Goal: Information Seeking & Learning: Learn about a topic

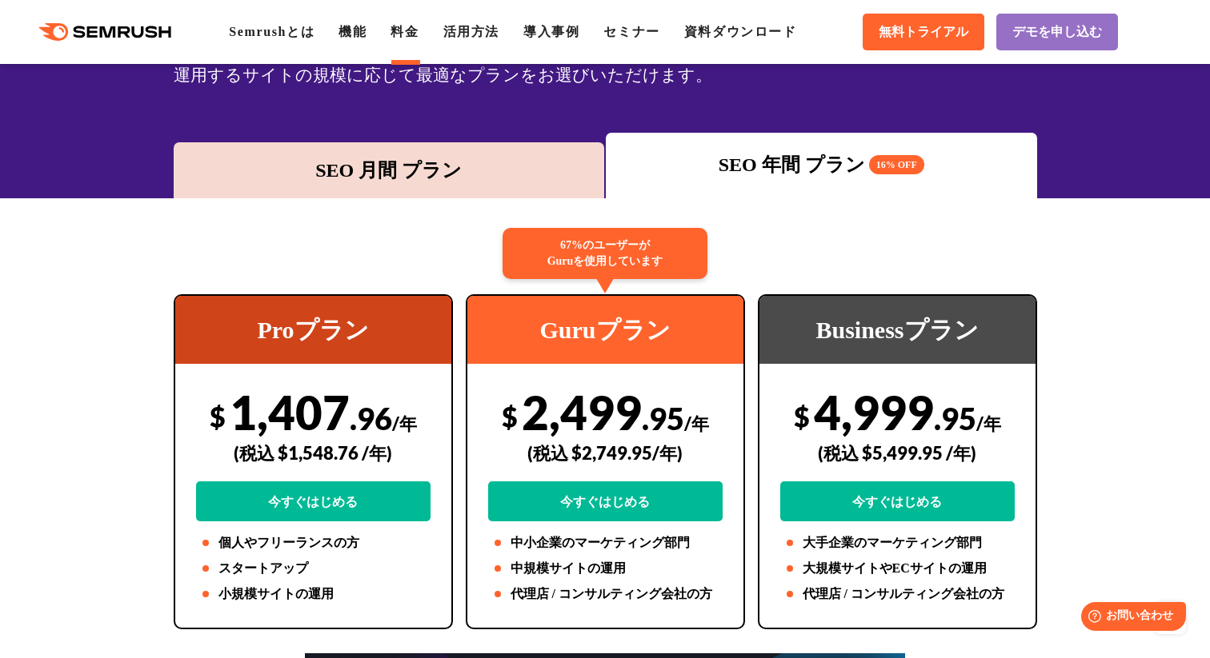
scroll to position [14, 0]
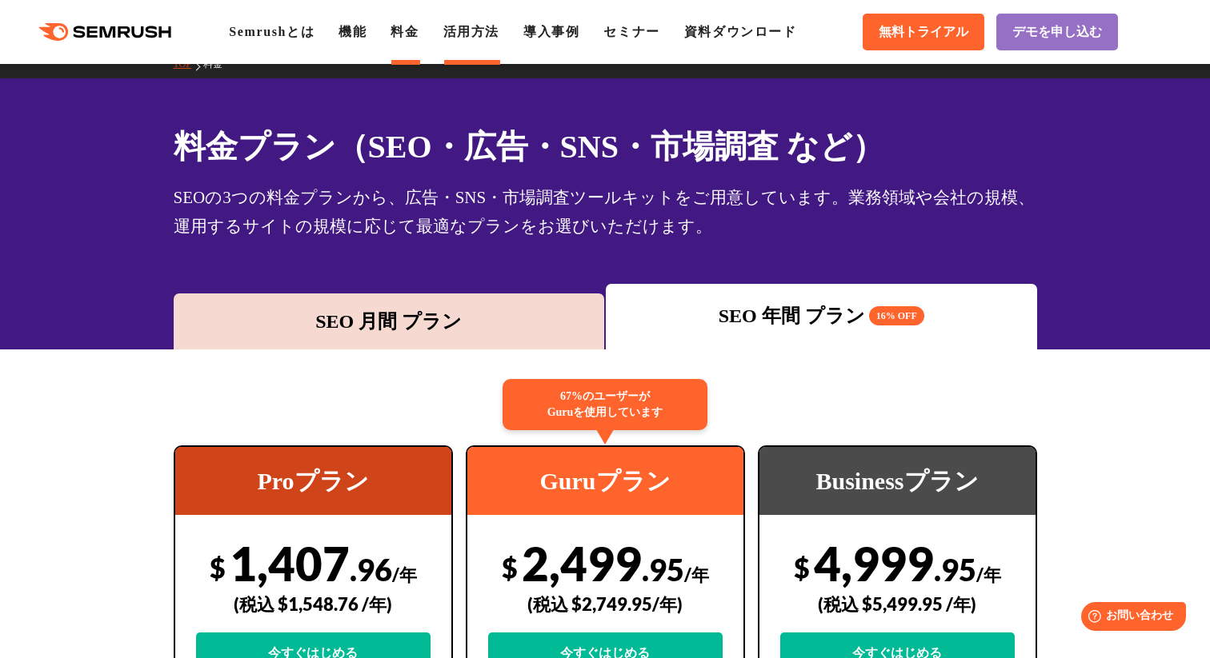
click at [494, 25] on li "活用方法" at bounding box center [471, 31] width 56 height 19
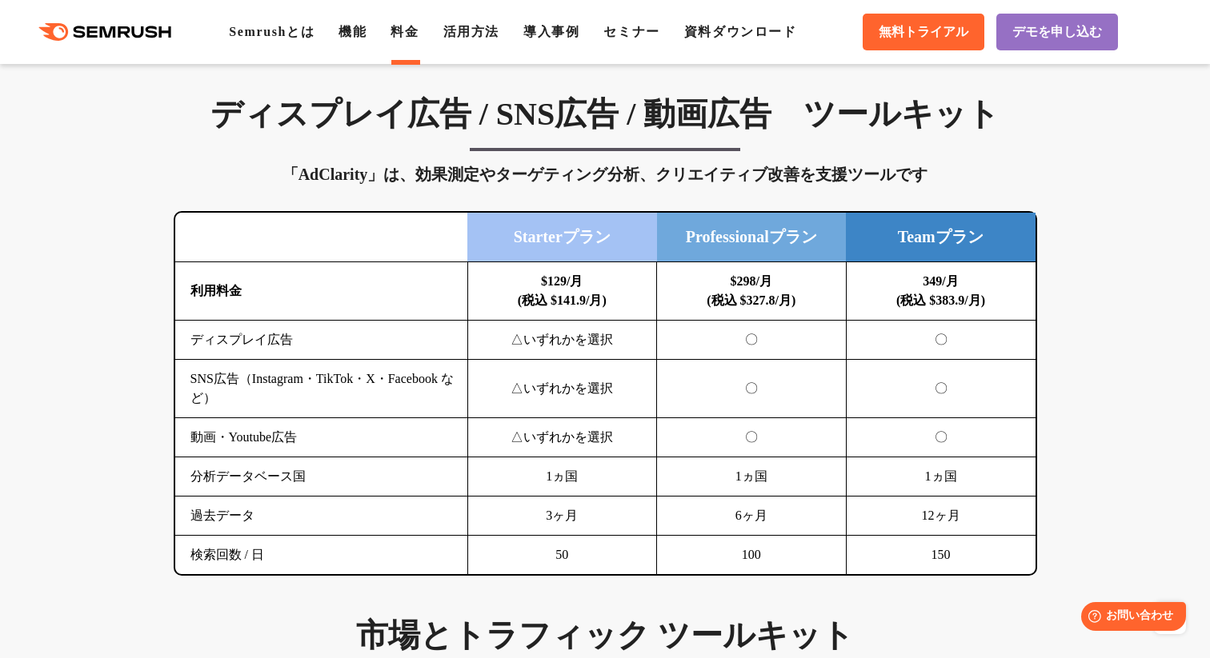
scroll to position [2111, 0]
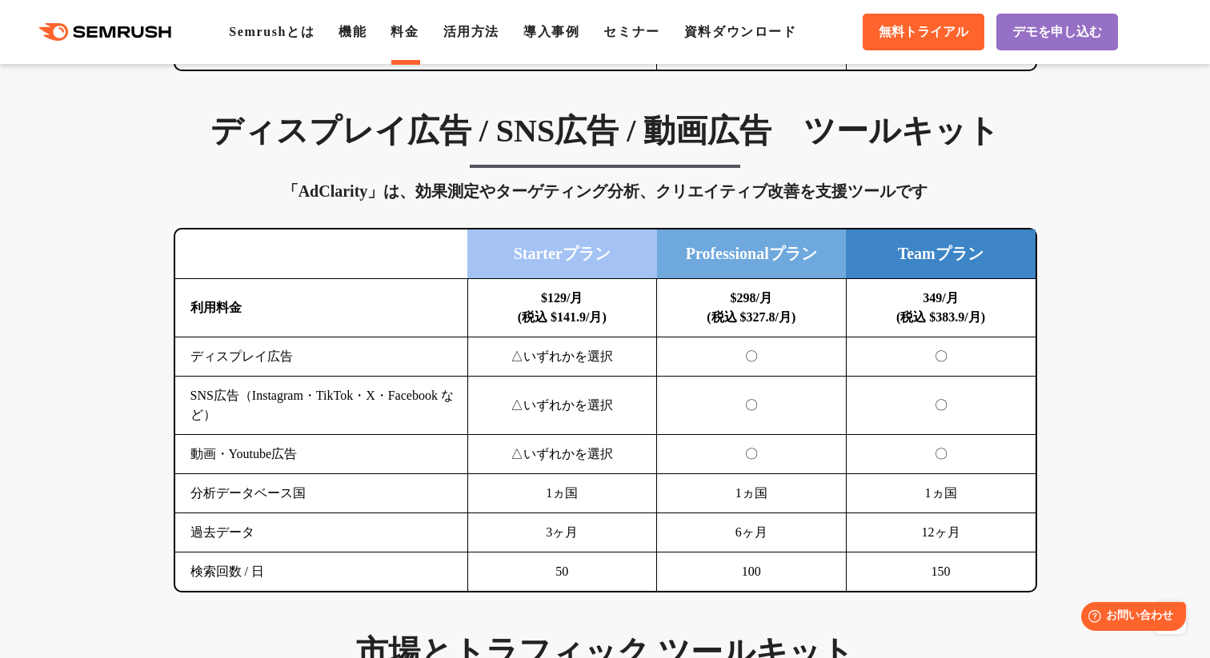
click at [578, 154] on div "ディスプレイ広告 / SNS広告 / 動画広告　ツールキット 「AdClarity」は、効果測定やターゲティング分析、クリエイティブ改善を支援ツールです 横に…" at bounding box center [605, 352] width 895 height 482
click at [729, 134] on h3 "ディスプレイ広告 / SNS広告 / 動画広告　ツールキット" at bounding box center [605, 131] width 863 height 40
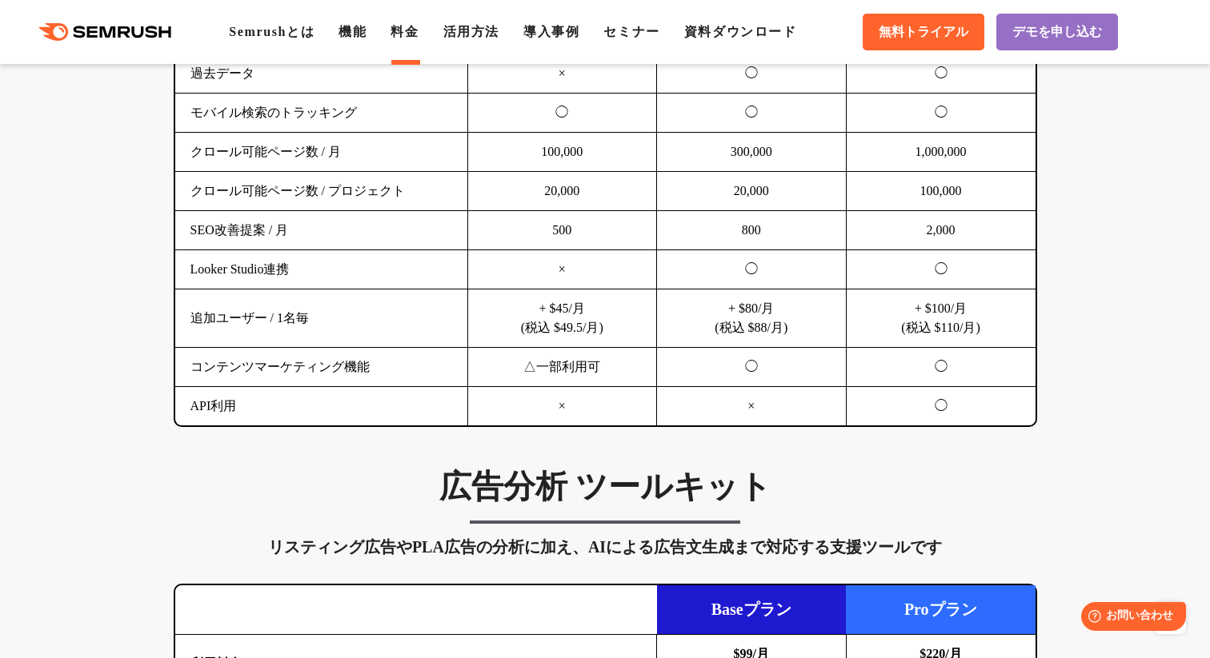
scroll to position [1215, 0]
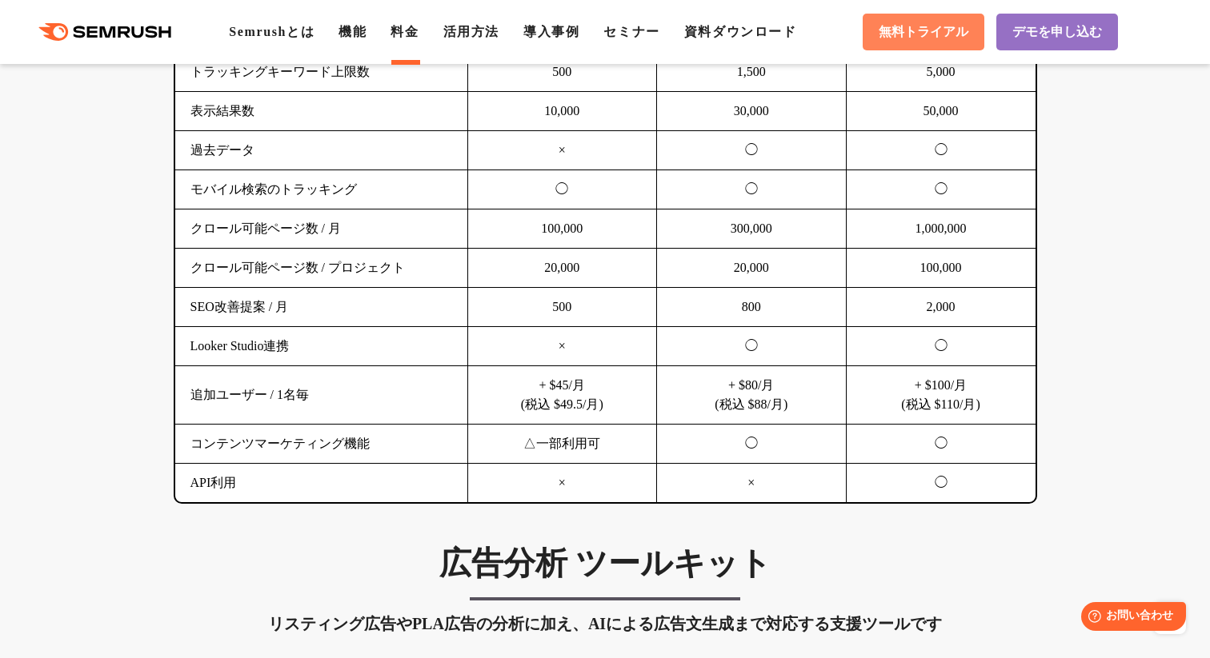
click at [904, 34] on span "無料トライアル" at bounding box center [923, 32] width 90 height 17
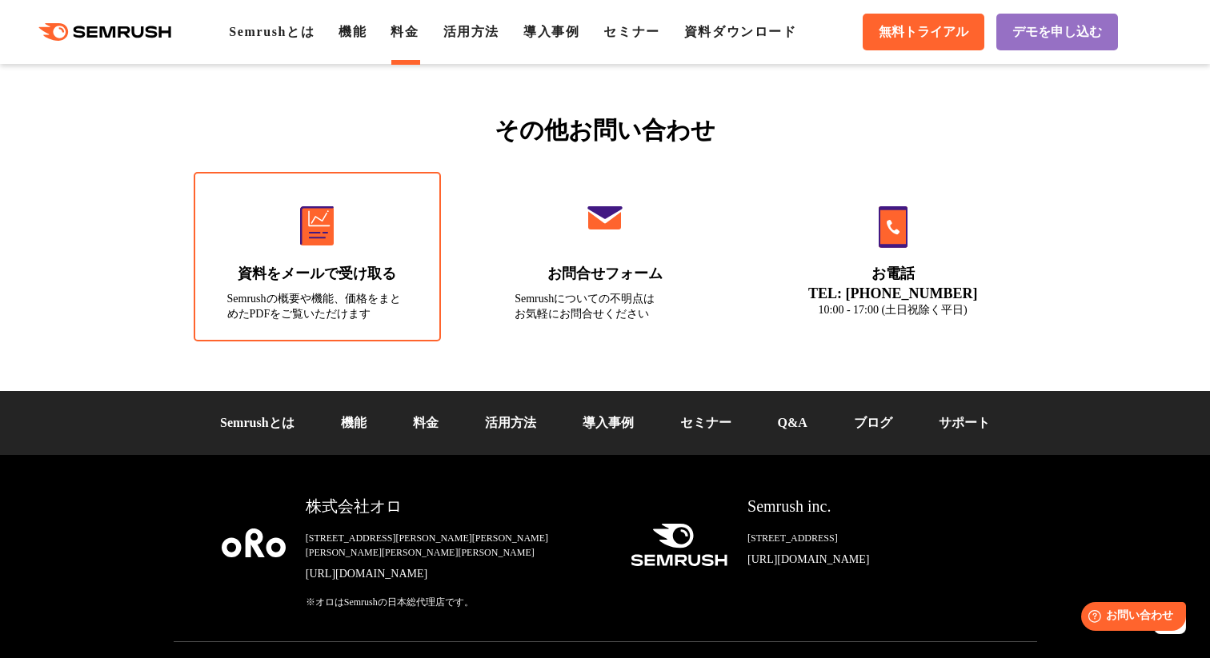
scroll to position [5461, 0]
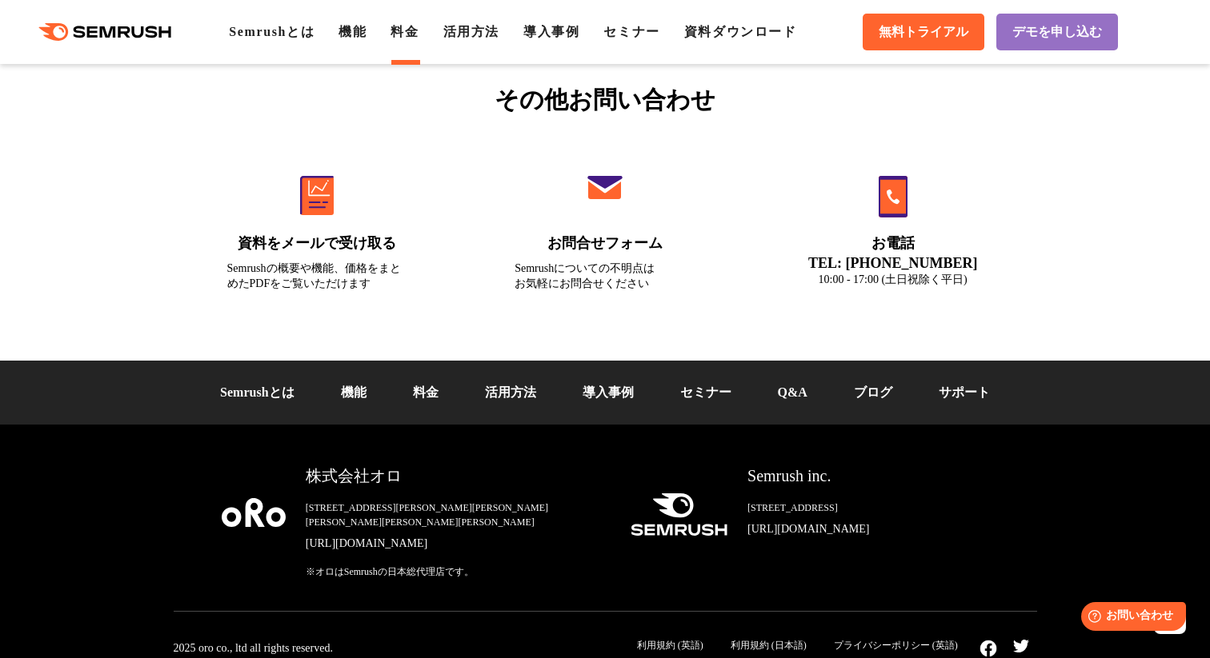
click at [594, 395] on link "導入事例" at bounding box center [607, 393] width 51 height 14
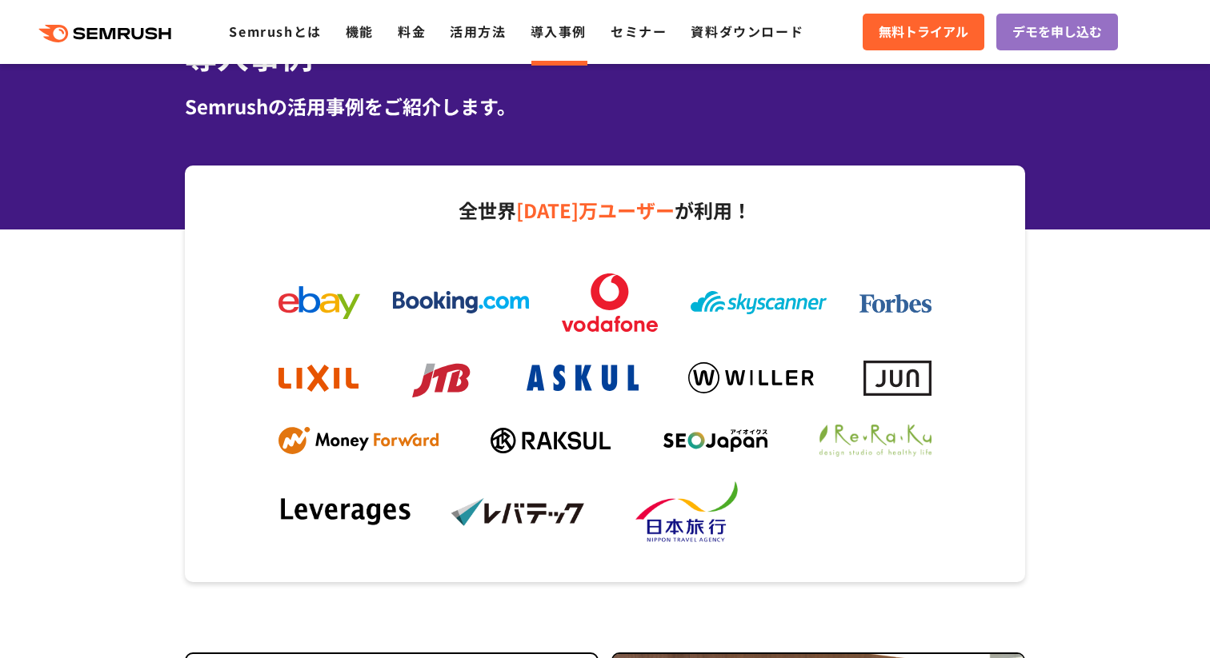
scroll to position [301, 0]
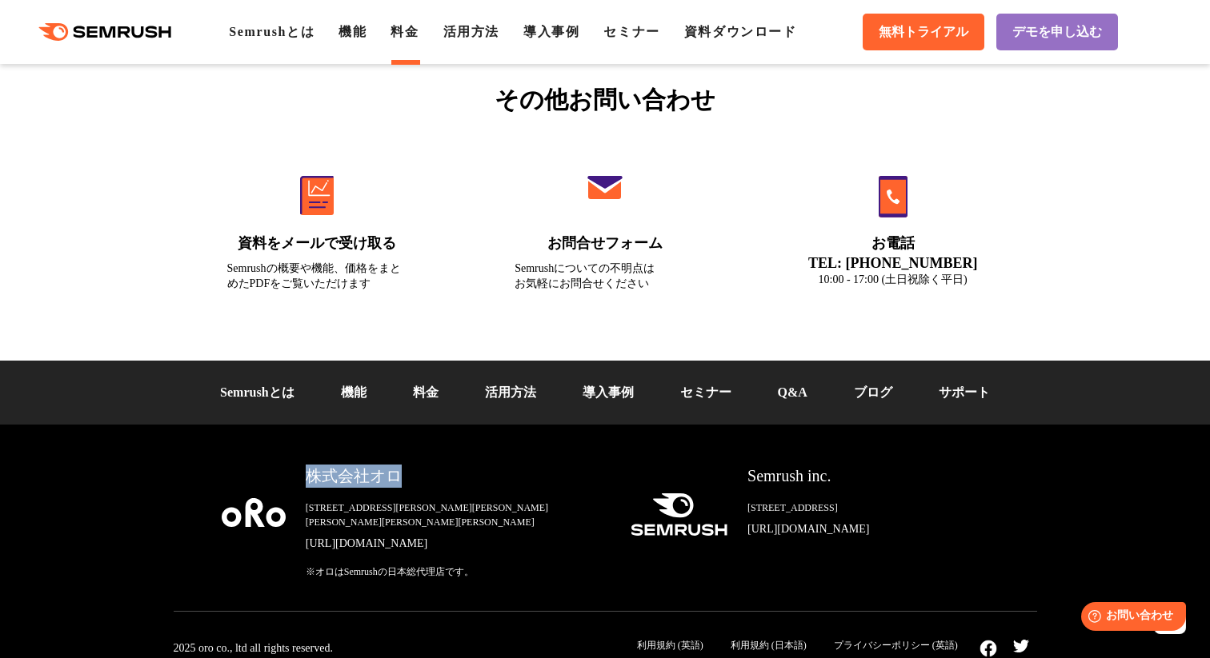
drag, startPoint x: 414, startPoint y: 470, endPoint x: 312, endPoint y: 478, distance: 101.9
click at [311, 478] on div "株式会社オロ" at bounding box center [455, 476] width 299 height 23
click at [342, 536] on link "[URL][DOMAIN_NAME]" at bounding box center [455, 544] width 299 height 16
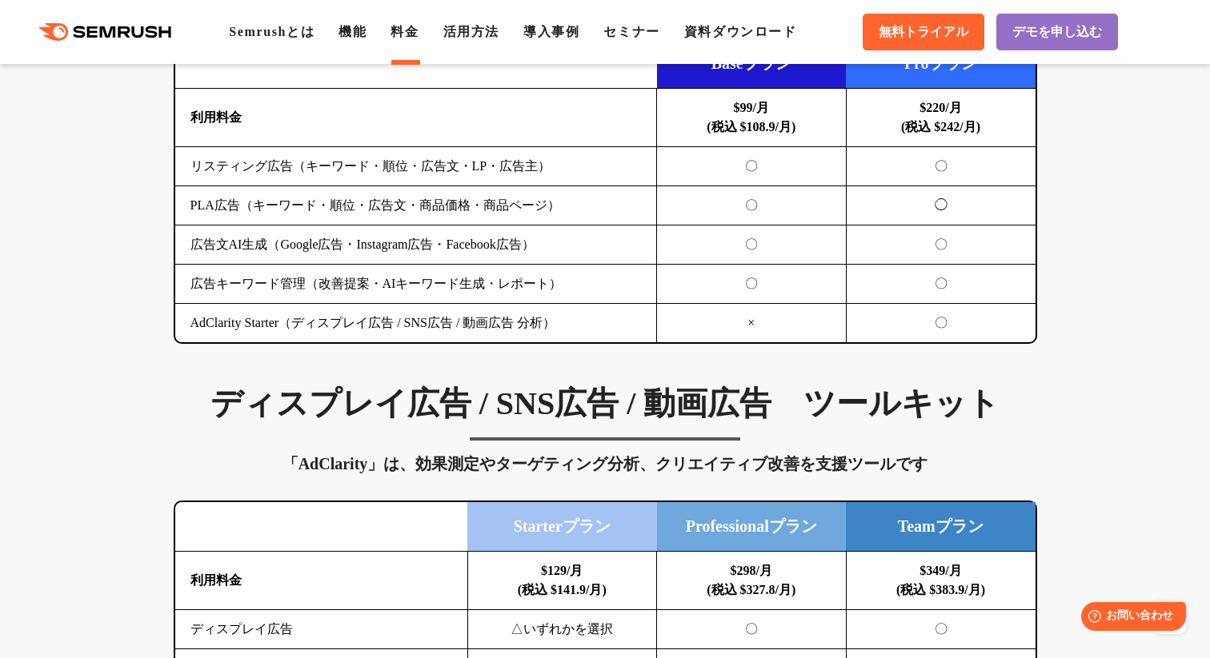
scroll to position [2072, 0]
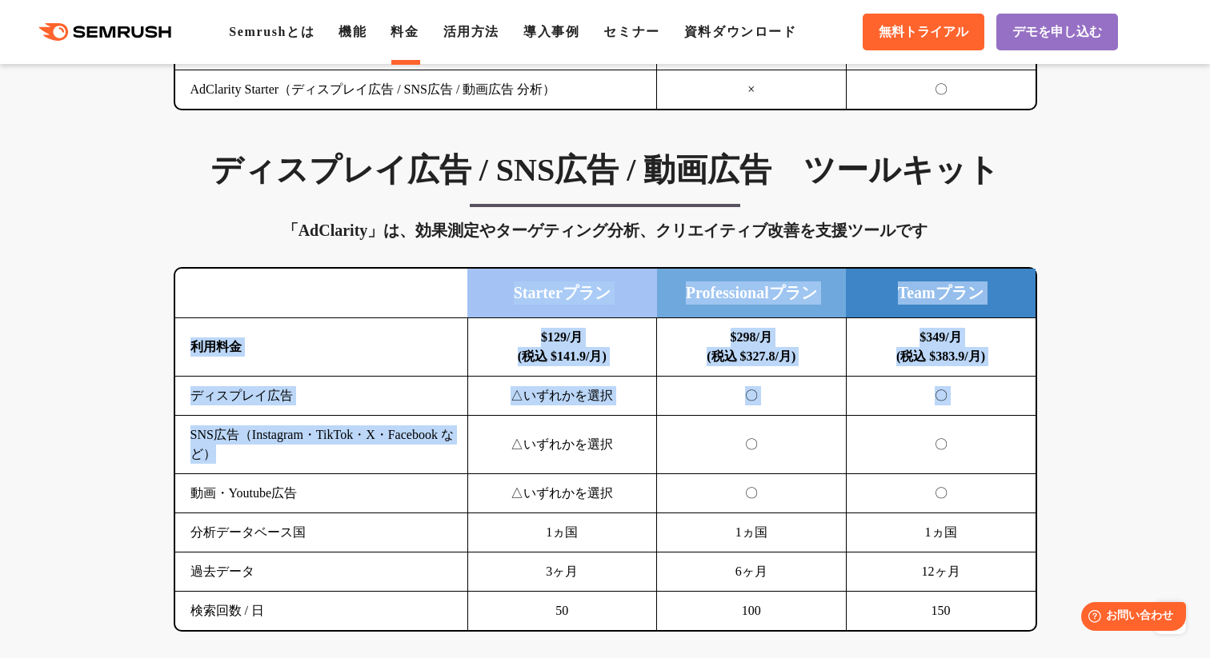
drag, startPoint x: 281, startPoint y: 462, endPoint x: 150, endPoint y: 411, distance: 140.5
click at [150, 414] on div "SEO分析 ツールキット キーワード調査やコンテンツ最適化、サイト診断、競合分析、成果の可視化までを一括支援するツールです 横にスワイプしてください Proプ…" at bounding box center [605, 651] width 1210 height 3535
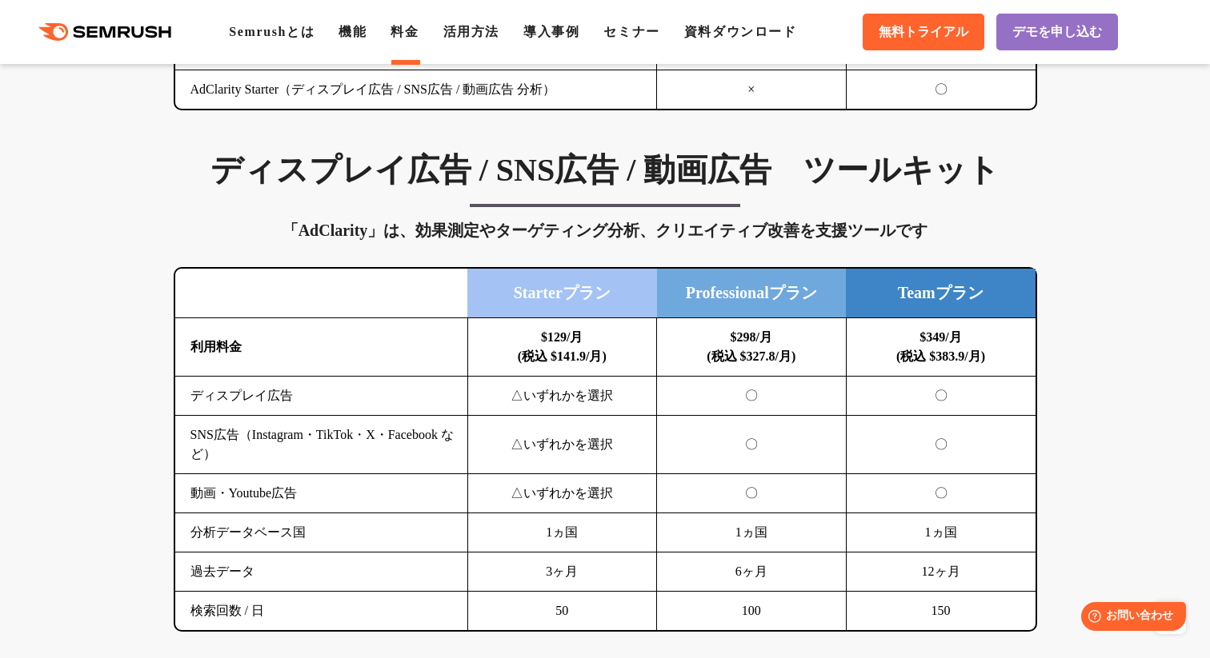
click at [289, 490] on td "動画・Youtube広告" at bounding box center [321, 493] width 293 height 39
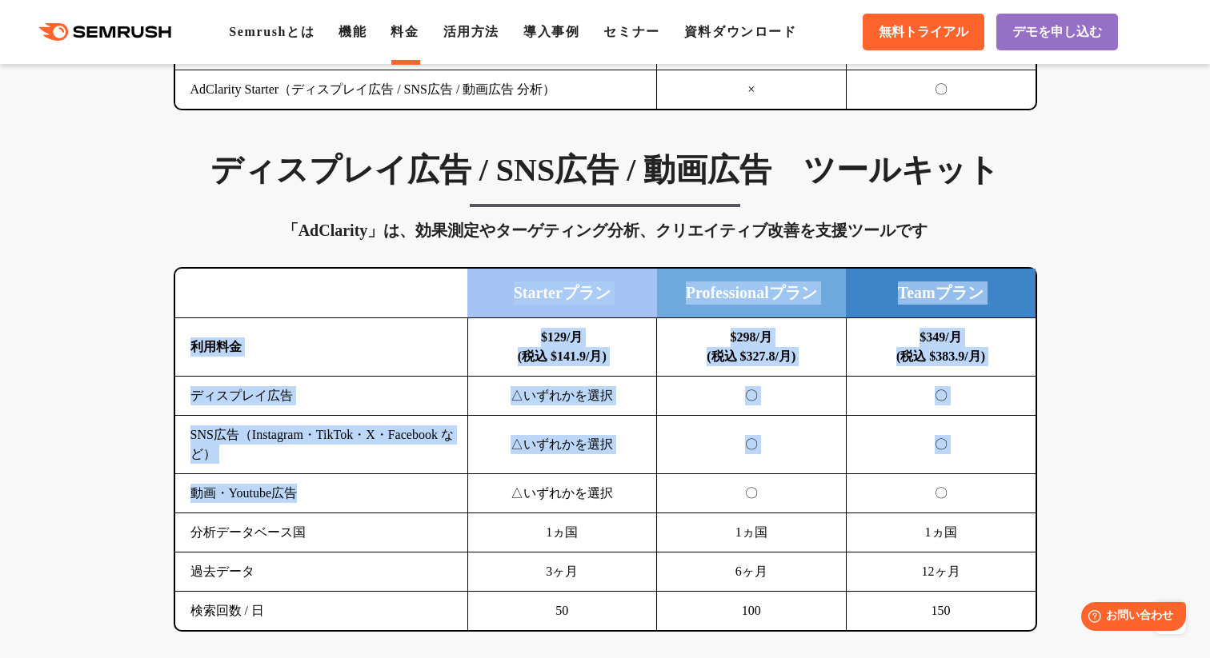
drag, startPoint x: 218, startPoint y: 462, endPoint x: 112, endPoint y: 351, distance: 153.3
click at [112, 351] on div "SEO分析 ツールキット キーワード調査やコンテンツ最適化、サイト診断、競合分析、成果の可視化までを一括支援するツールです 横にスワイプしてください Proプ…" at bounding box center [605, 651] width 1210 height 3535
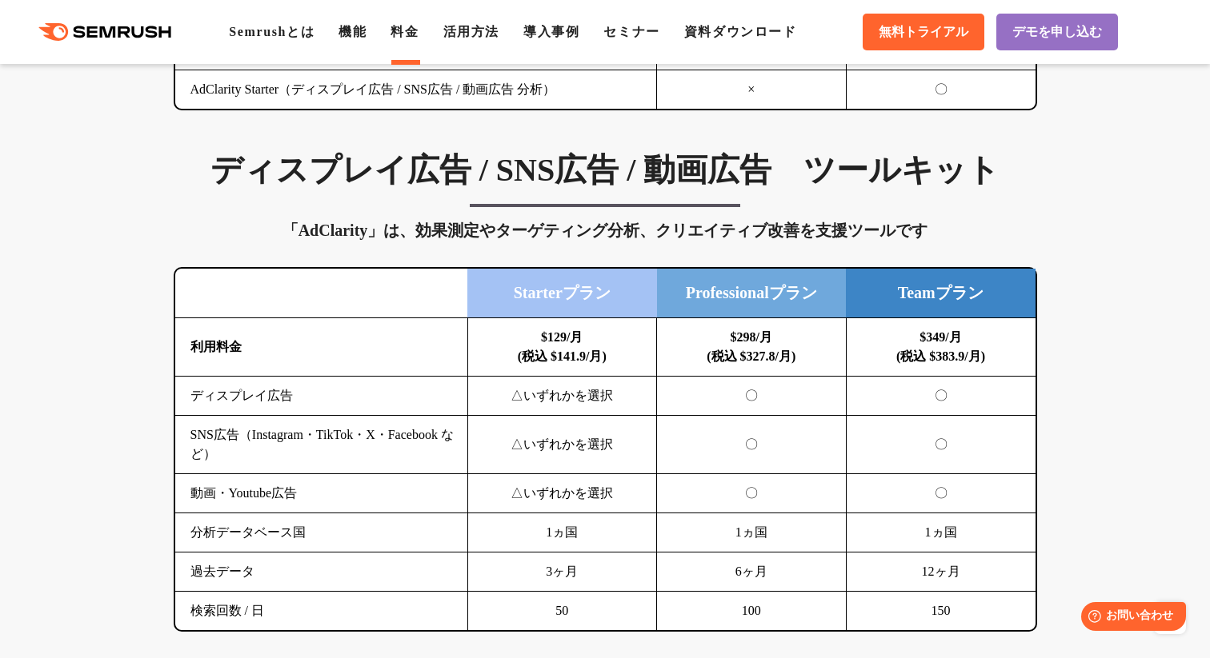
click at [237, 422] on td "SNS広告（Instagram・TikTok・X・Facebook など）" at bounding box center [321, 445] width 293 height 58
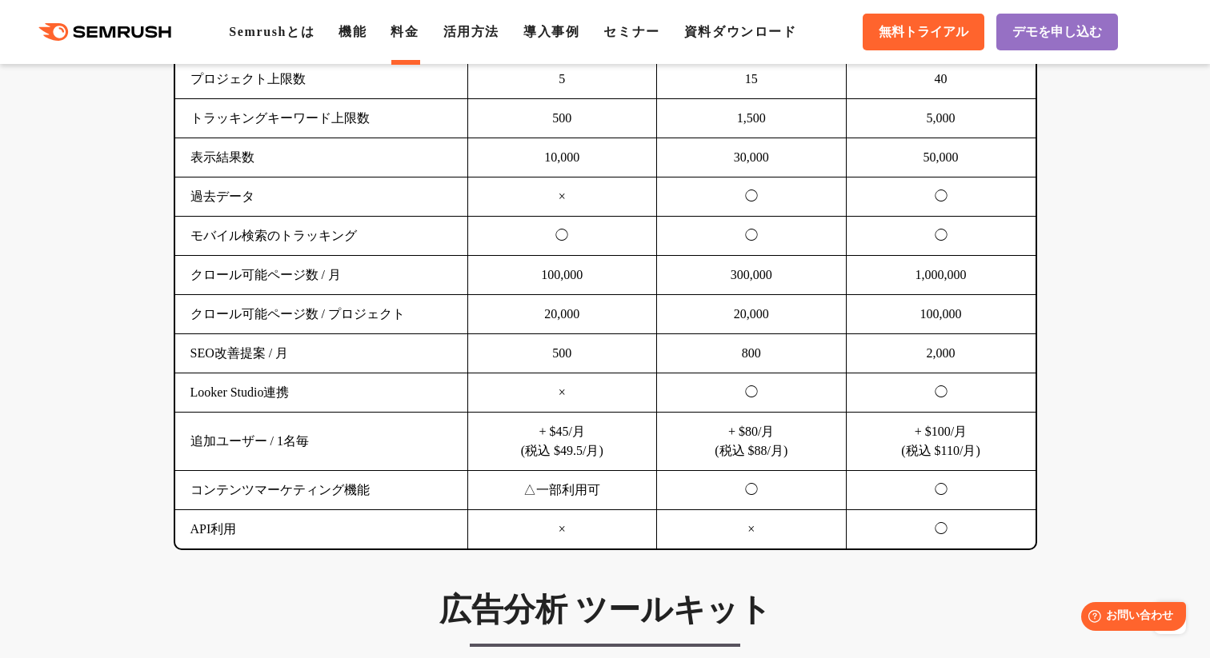
scroll to position [1170, 0]
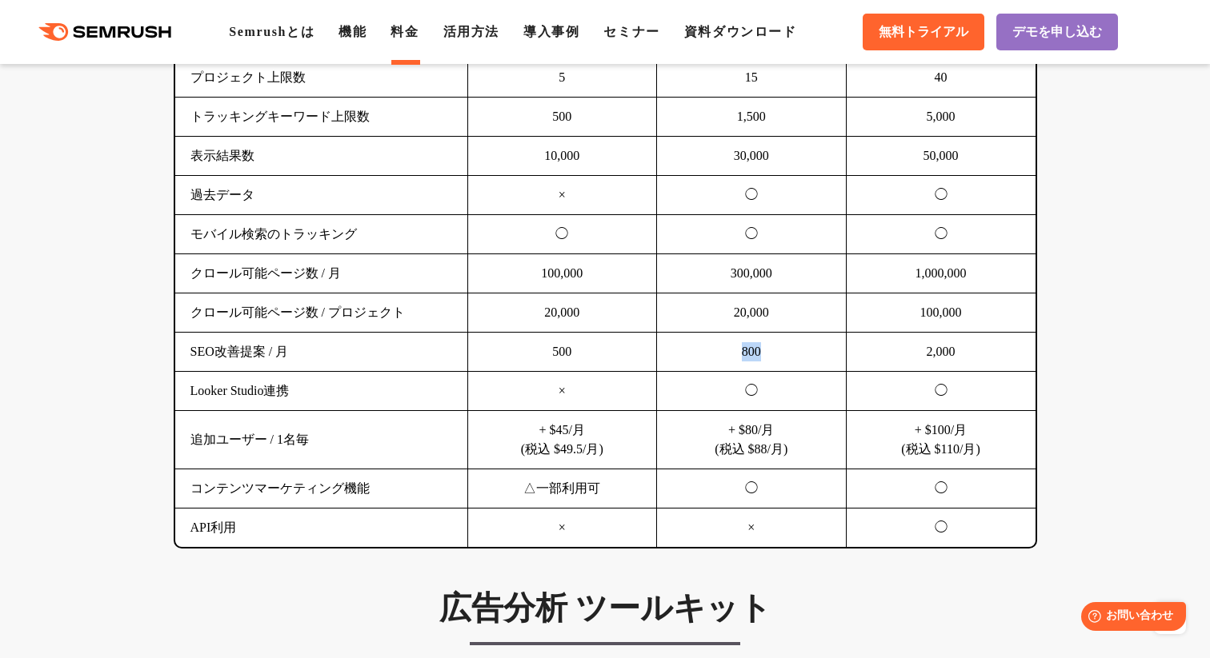
drag, startPoint x: 787, startPoint y: 356, endPoint x: 703, endPoint y: 356, distance: 84.0
click at [703, 356] on td "800" at bounding box center [752, 352] width 190 height 39
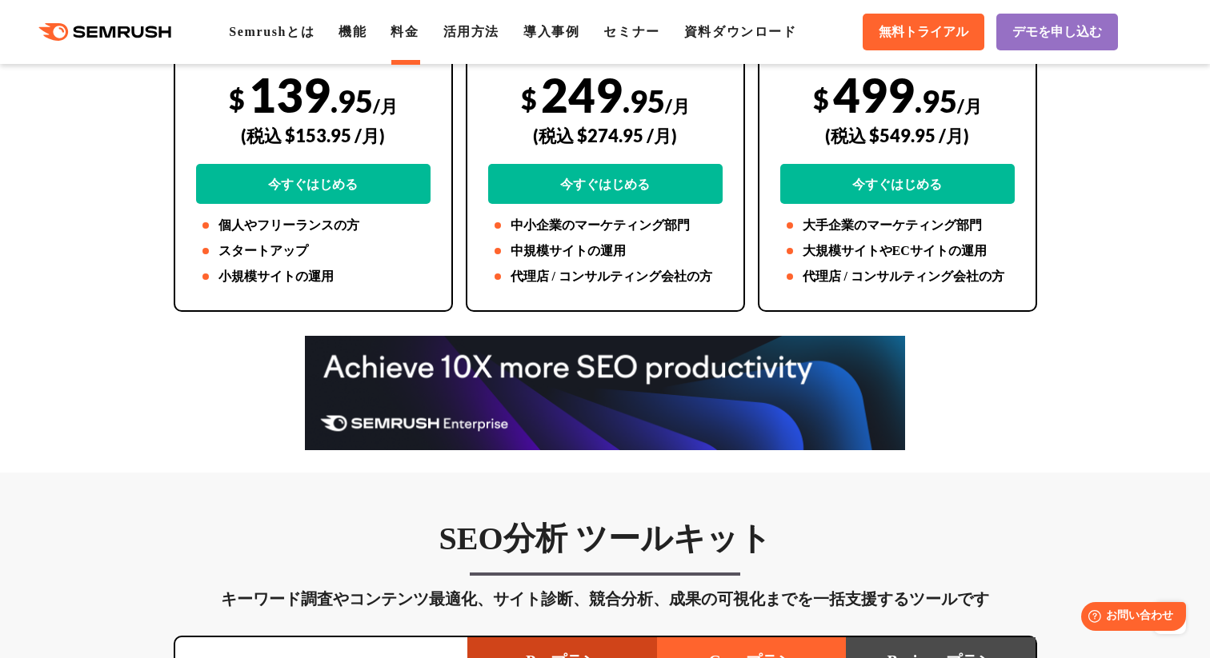
scroll to position [402, 0]
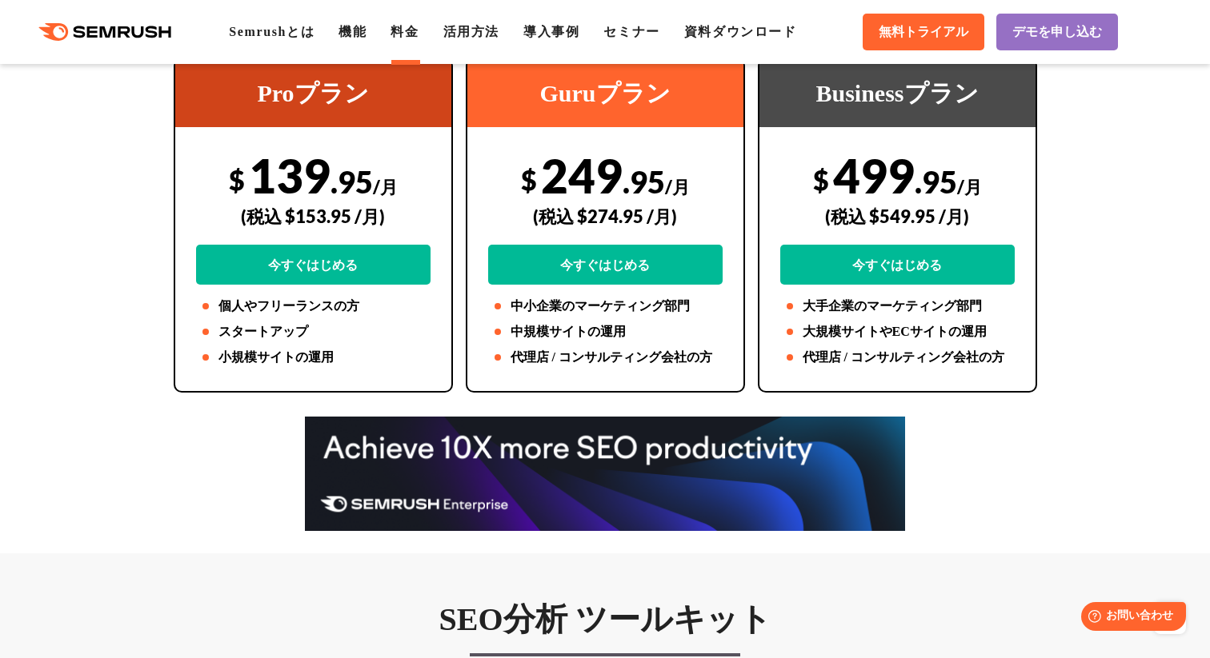
click at [638, 442] on img at bounding box center [605, 474] width 600 height 114
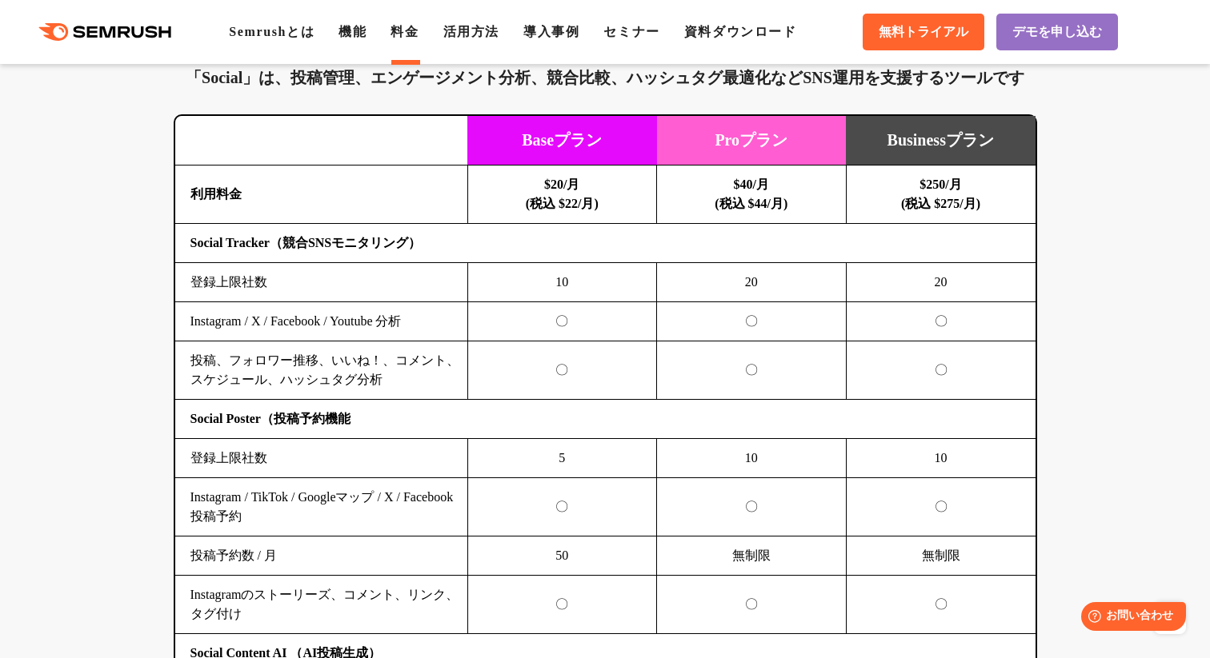
scroll to position [3226, 0]
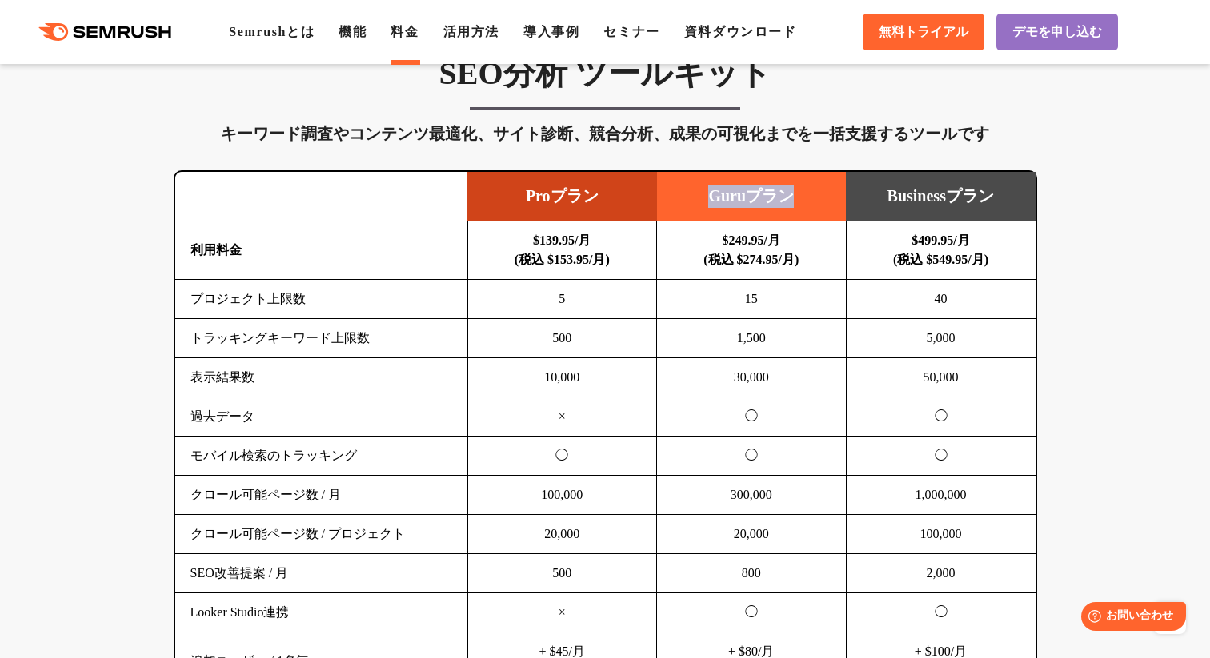
drag, startPoint x: 798, startPoint y: 204, endPoint x: 706, endPoint y: 196, distance: 92.3
click at [706, 199] on td "Guruプラン" at bounding box center [752, 197] width 190 height 50
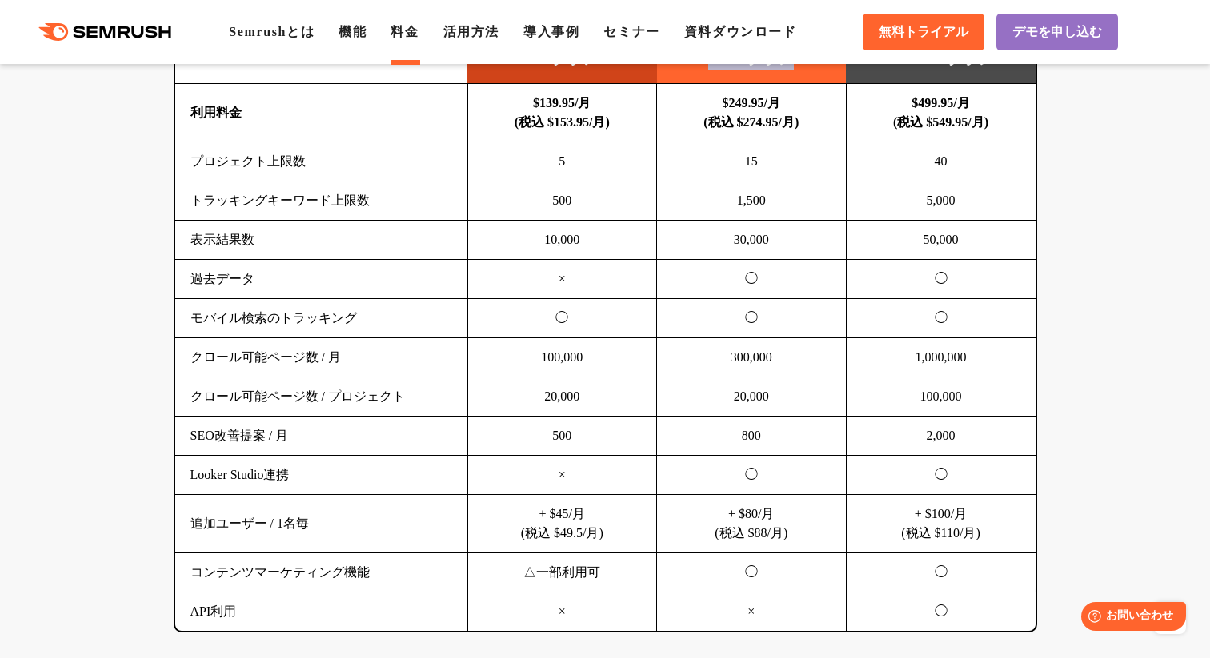
scroll to position [1092, 0]
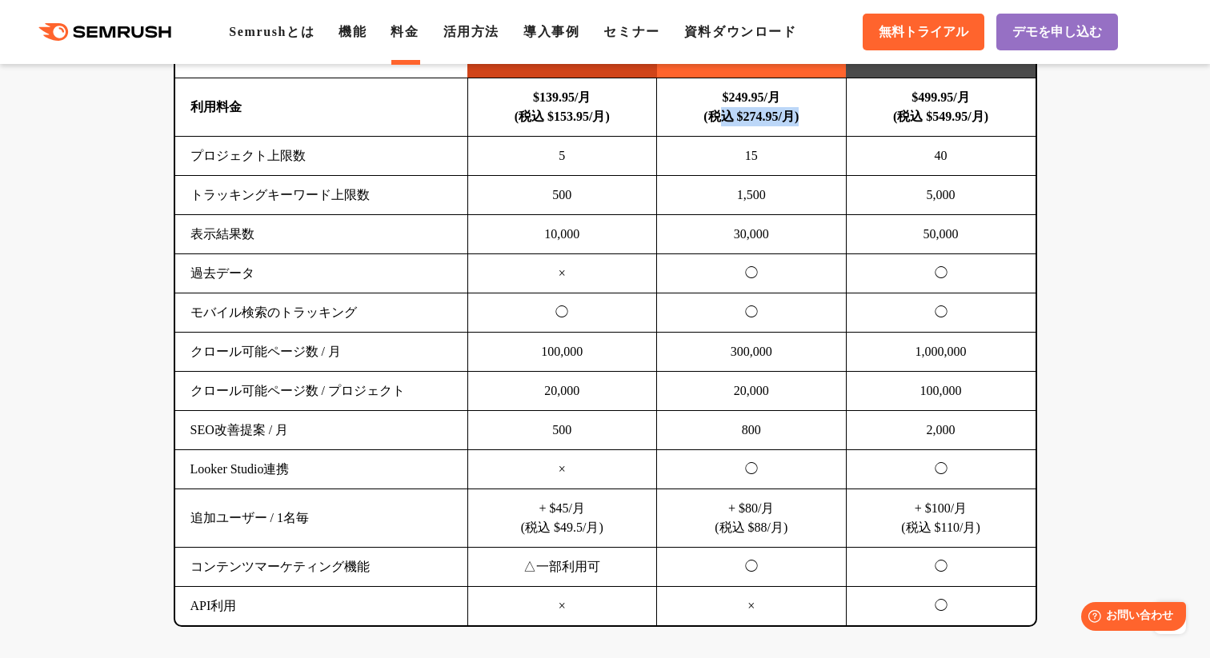
drag, startPoint x: 824, startPoint y: 122, endPoint x: 707, endPoint y: 122, distance: 116.8
click at [707, 122] on td "$249.95/月 (税込 $274.95/月)" at bounding box center [752, 107] width 190 height 58
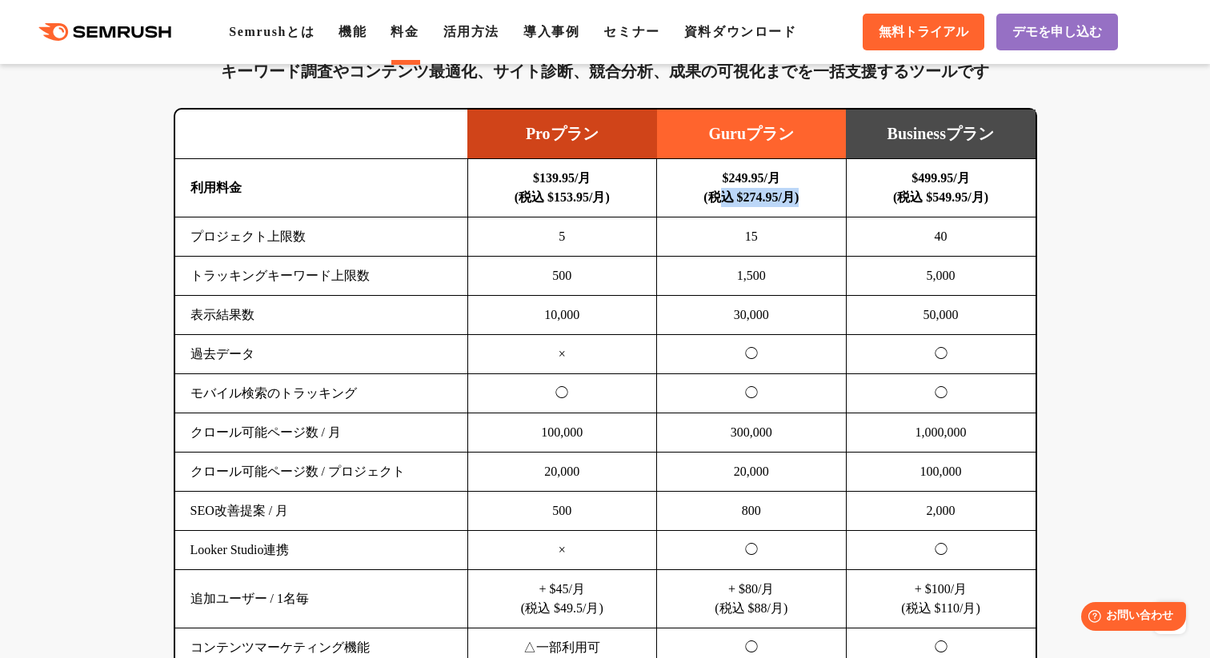
scroll to position [973, 0]
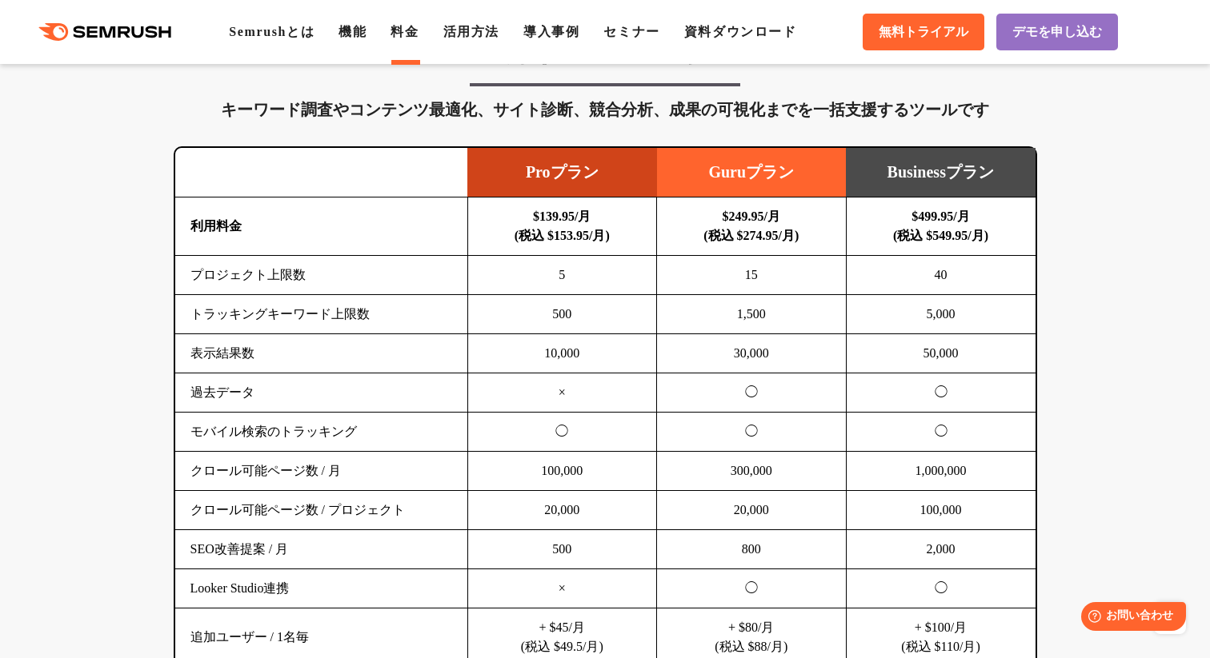
click at [775, 240] on b "$249.95/月 (税込 $274.95/月)" at bounding box center [750, 226] width 95 height 33
drag, startPoint x: 818, startPoint y: 233, endPoint x: 649, endPoint y: 233, distance: 168.8
click at [649, 233] on tr "利用料金 $139.95/月 (税込 $153.95/月) $249.95/月 (税込 $274.95/月) $499.95/月 (税込 $549.95/月)" at bounding box center [605, 227] width 860 height 58
click at [744, 237] on b "$249.95/月 (税込 $274.95/月)" at bounding box center [750, 226] width 95 height 33
drag, startPoint x: 774, startPoint y: 234, endPoint x: 739, endPoint y: 236, distance: 35.2
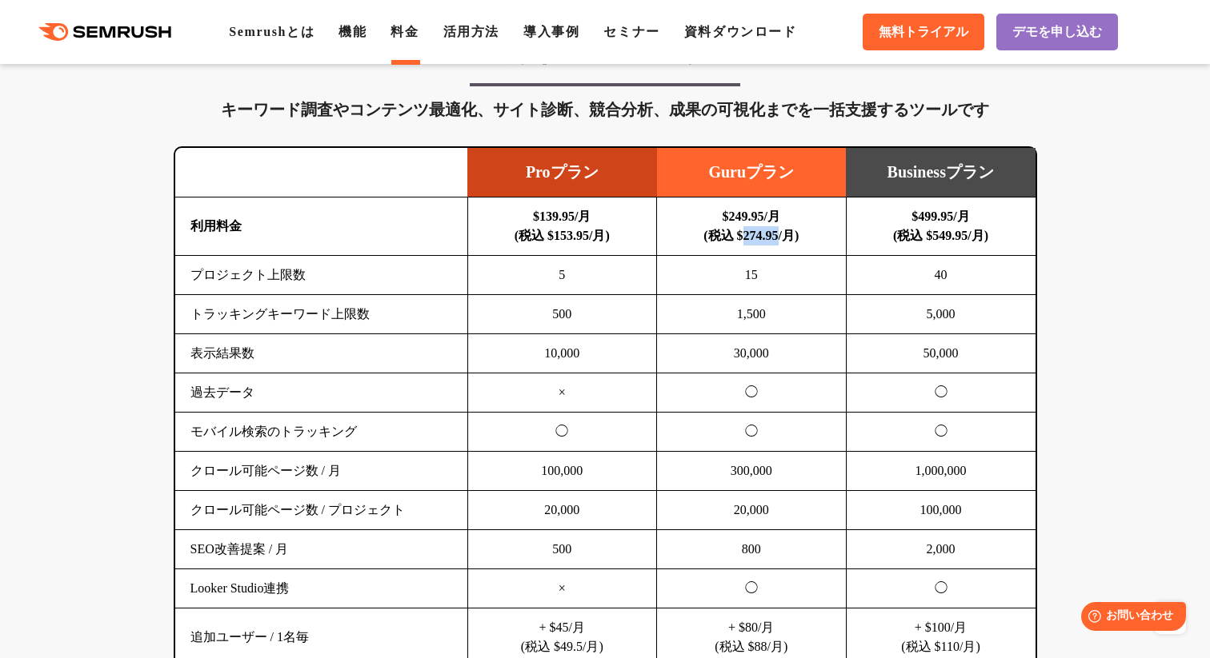
click at [739, 236] on b "$249.95/月 (税込 $274.95/月)" at bounding box center [750, 226] width 95 height 33
copy b "274.95"
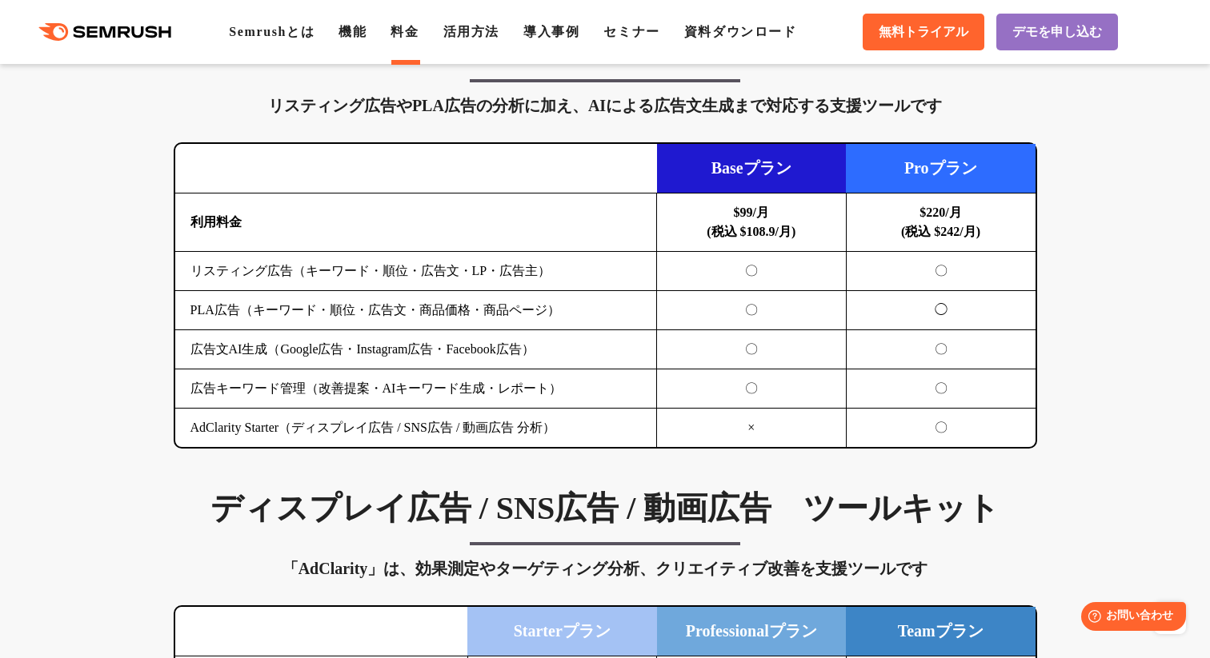
scroll to position [1782, 0]
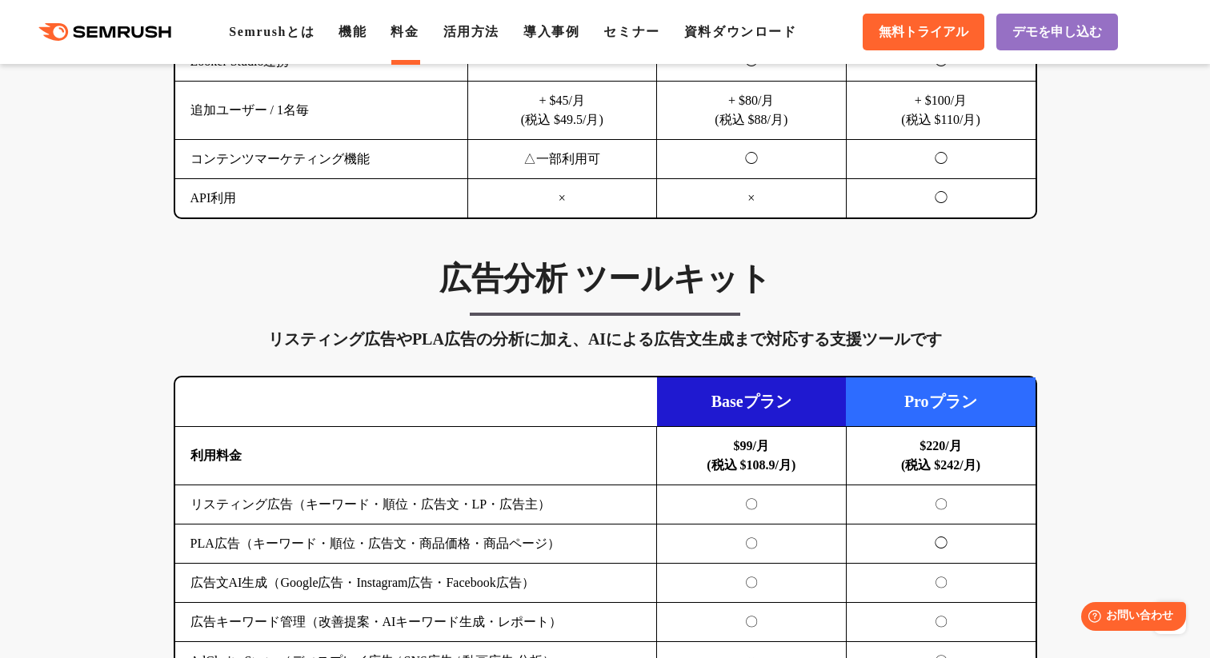
click at [884, 300] on div "広告分析 ツールキット リスティング広告やPLA広告の分析に加え、AIによる広告文生成まで対応する支援ツールです 横にスワイプしてください Baseプラン P…" at bounding box center [605, 470] width 895 height 423
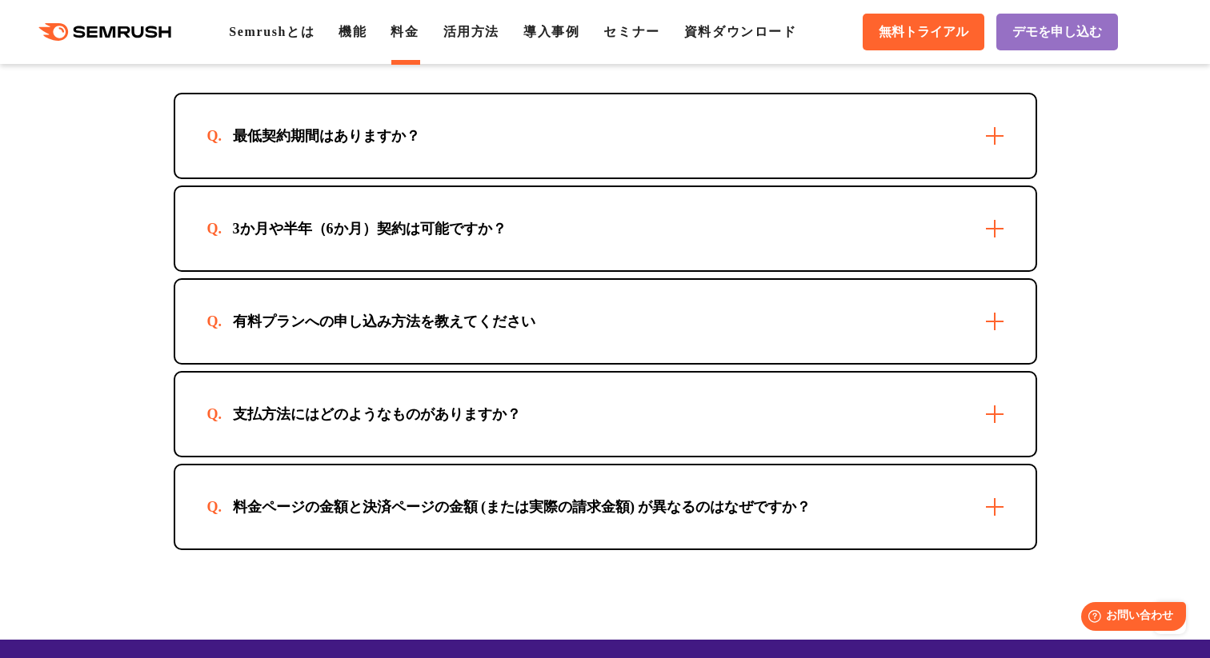
scroll to position [4642, 0]
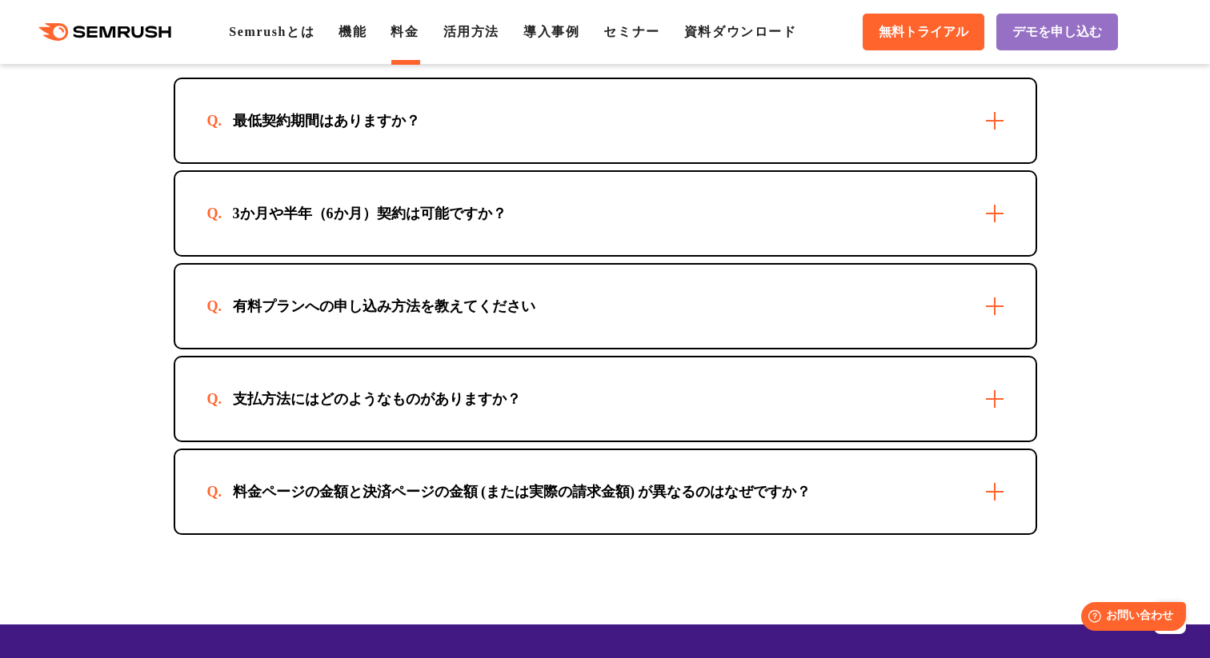
click at [645, 306] on div "有料プランへの申し込み方法を教えてください" at bounding box center [605, 306] width 860 height 83
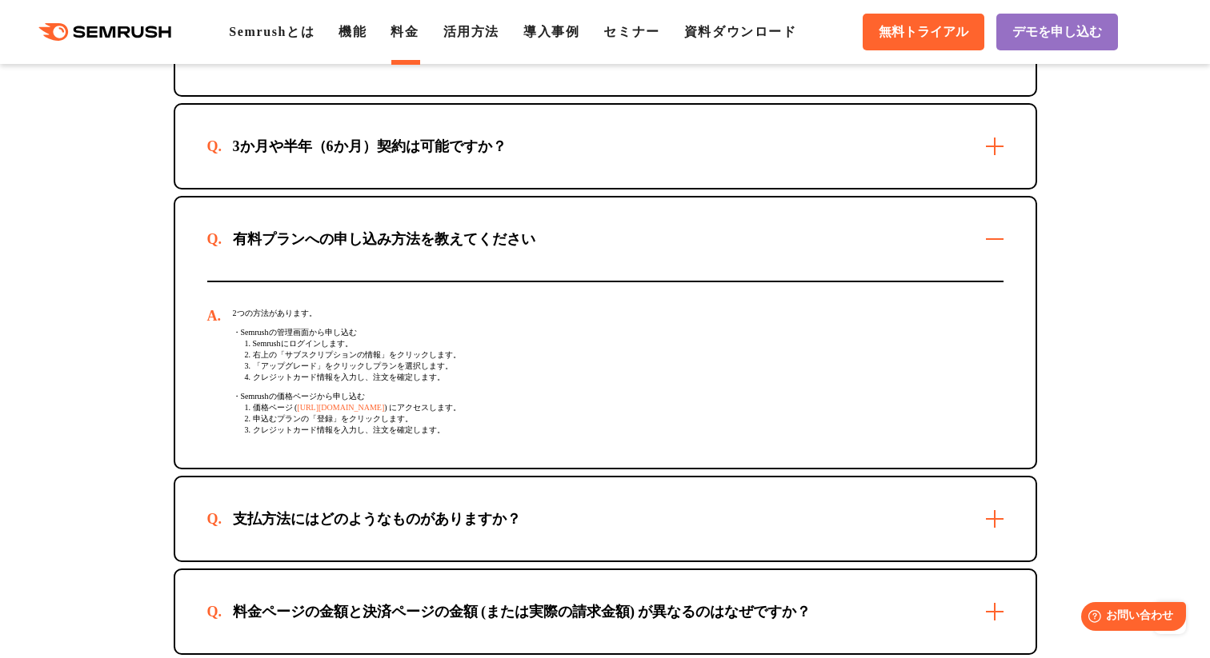
scroll to position [4712, 0]
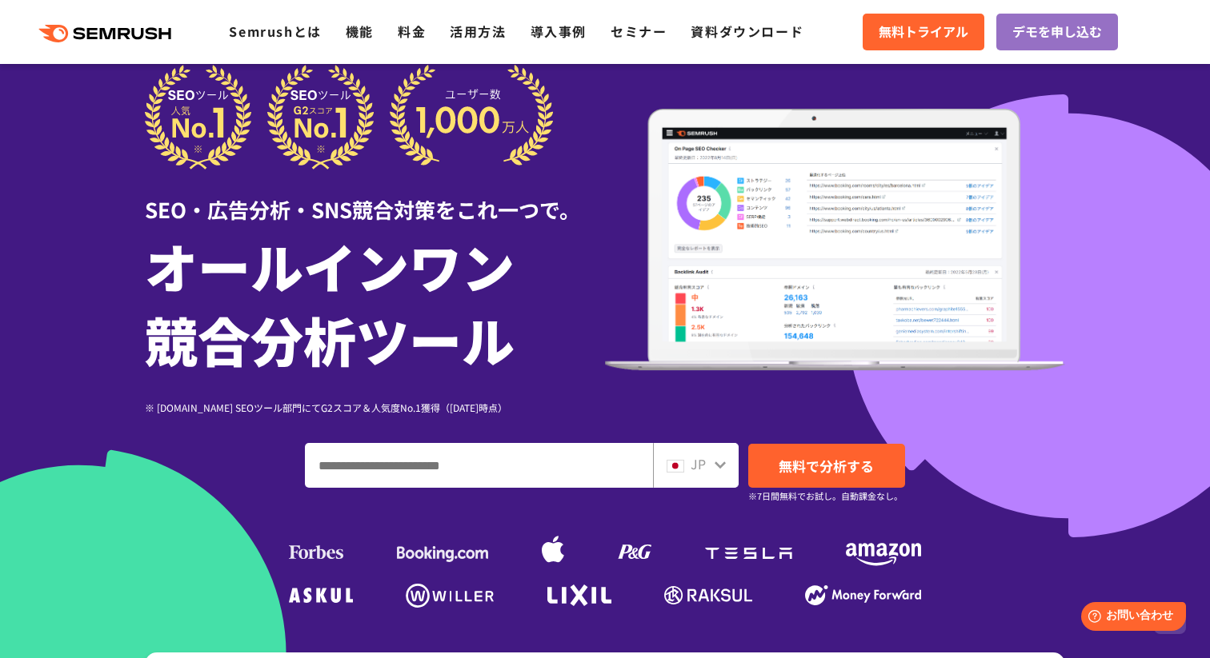
scroll to position [20, 0]
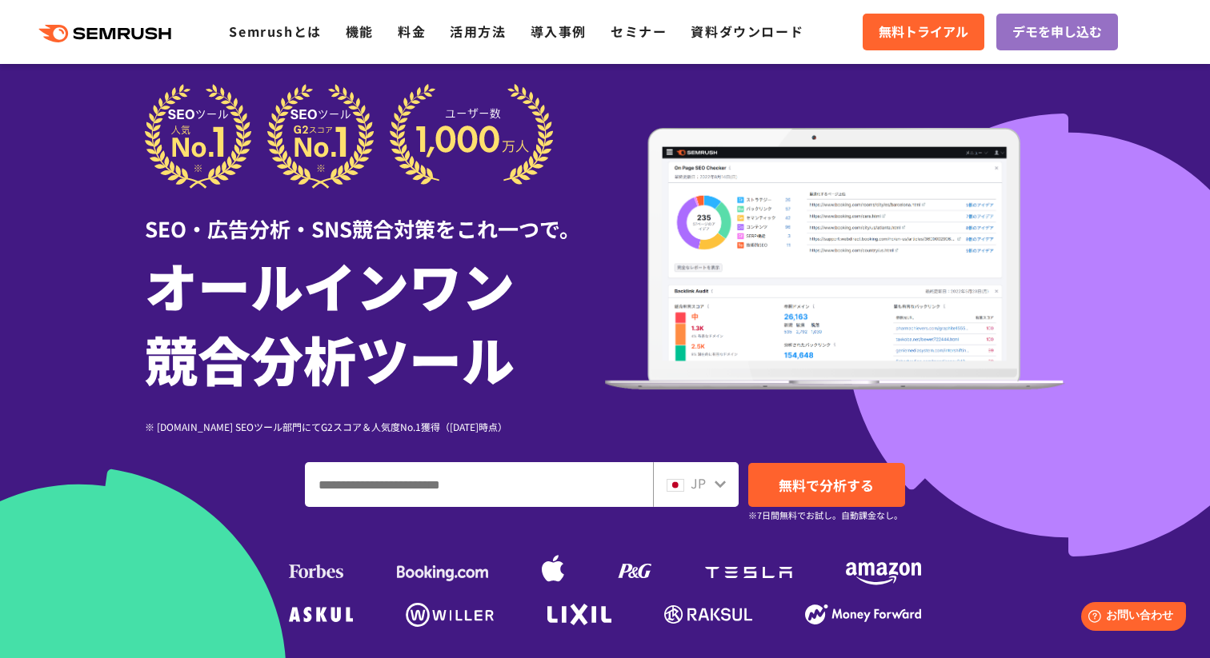
click at [501, 493] on input "ドメイン、キーワードまたはURLを入力してください" at bounding box center [479, 484] width 346 height 43
paste input "**********"
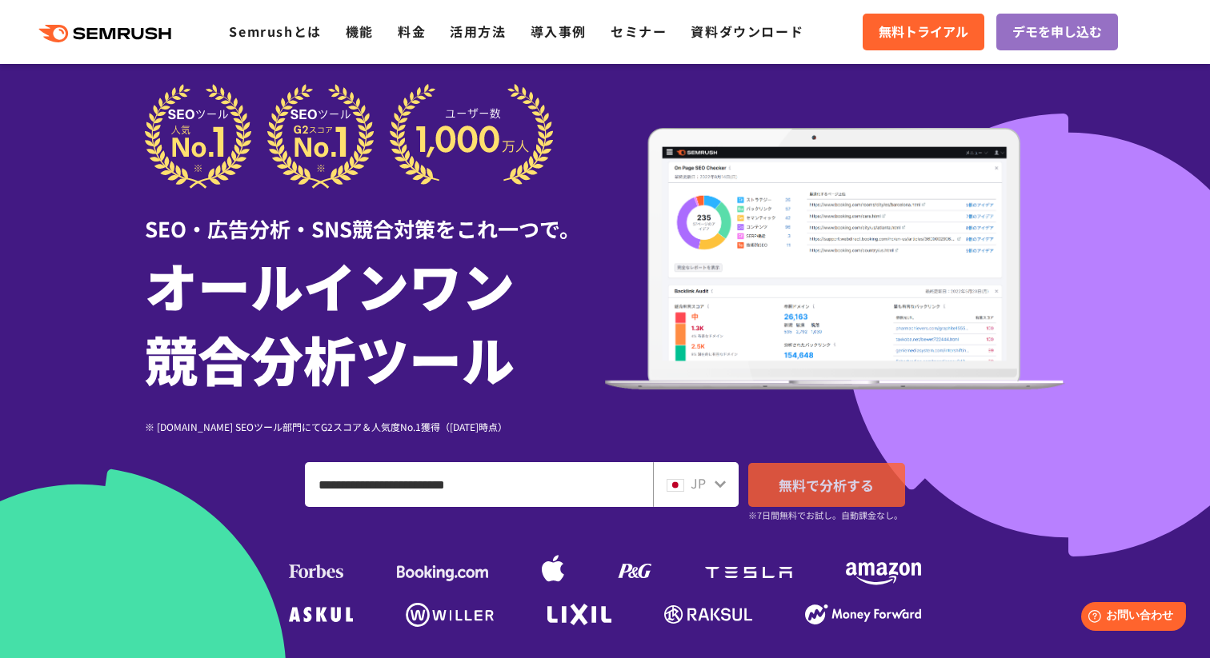
type input "**********"
click at [835, 487] on span "無料で分析する" at bounding box center [825, 485] width 95 height 20
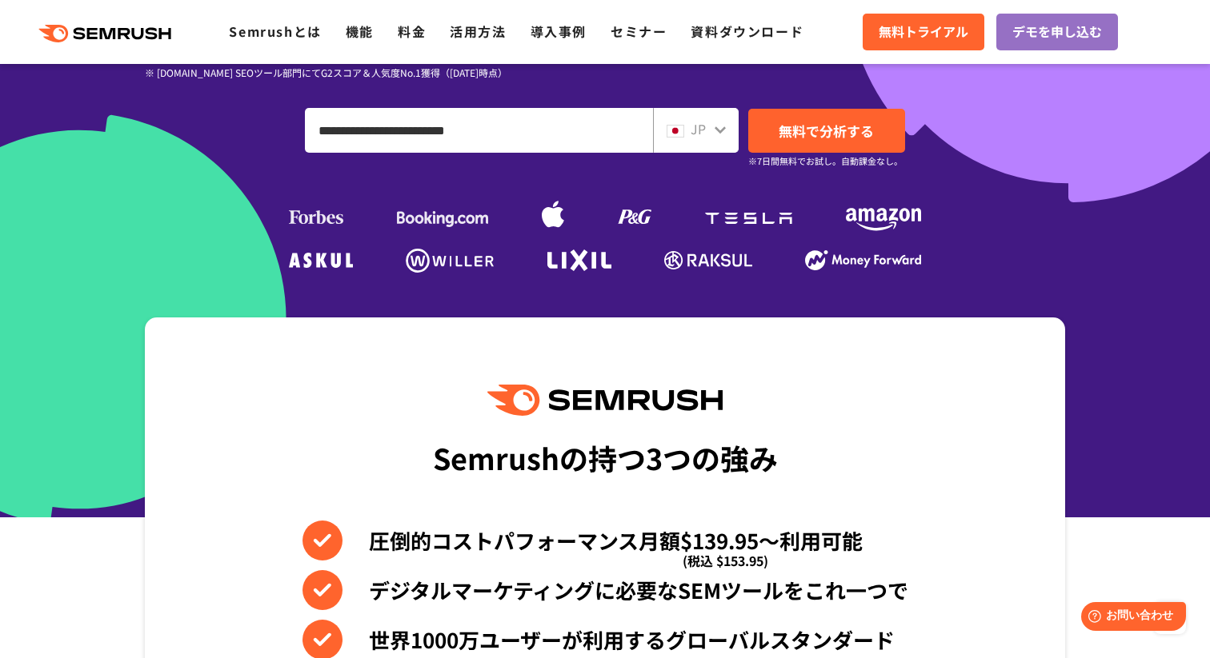
scroll to position [286, 0]
